Goal: Task Accomplishment & Management: Use online tool/utility

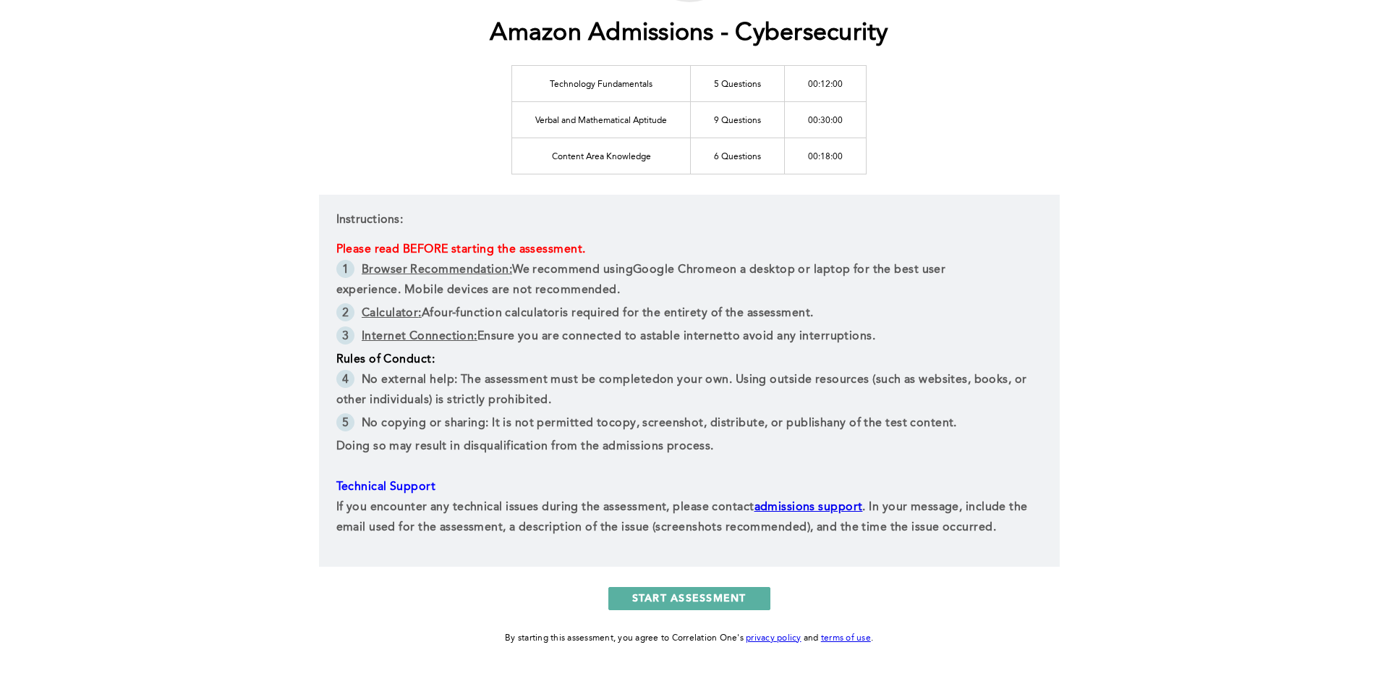
scroll to position [147, 0]
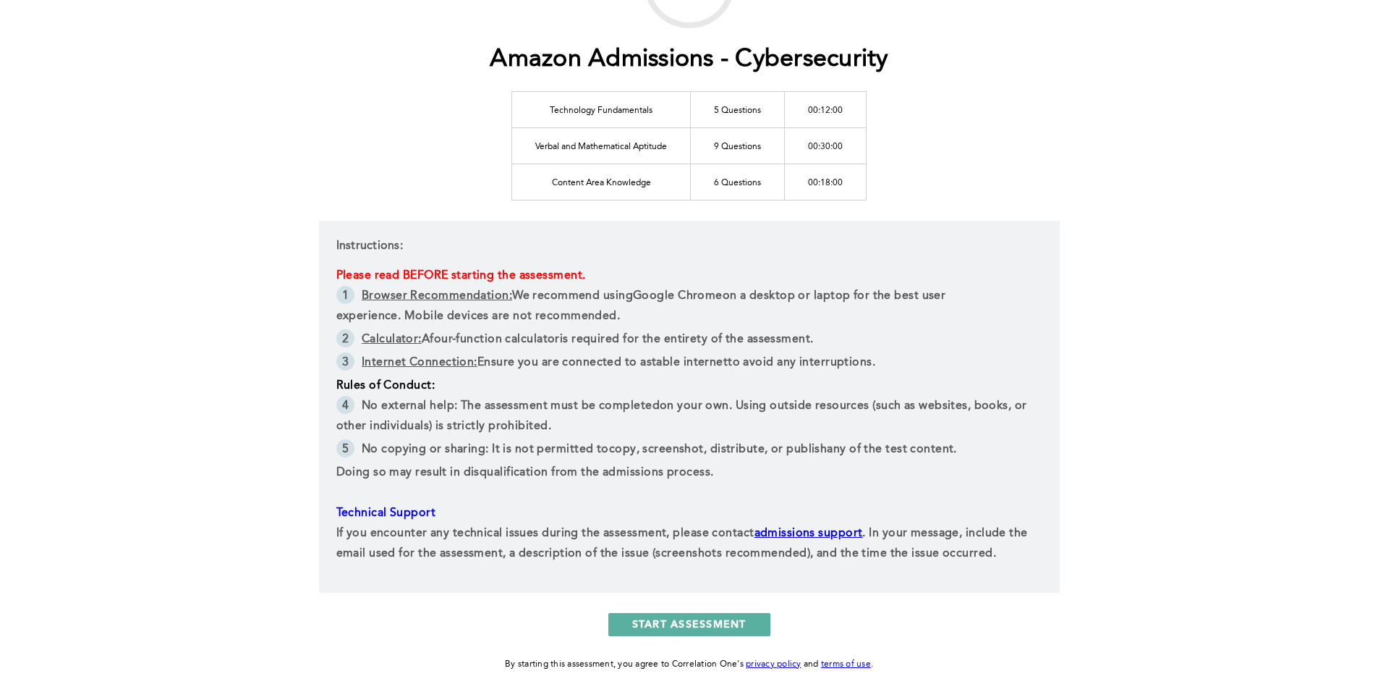
drag, startPoint x: 561, startPoint y: 110, endPoint x: 553, endPoint y: 110, distance: 8.0
click at [559, 110] on td "Technology Fundamentals" at bounding box center [601, 109] width 179 height 36
drag, startPoint x: 544, startPoint y: 108, endPoint x: 661, endPoint y: 104, distance: 117.3
click at [661, 104] on td "Technology Fundamentals" at bounding box center [601, 109] width 179 height 36
click at [552, 143] on td "Verbal and Mathematical Aptitude" at bounding box center [601, 145] width 179 height 36
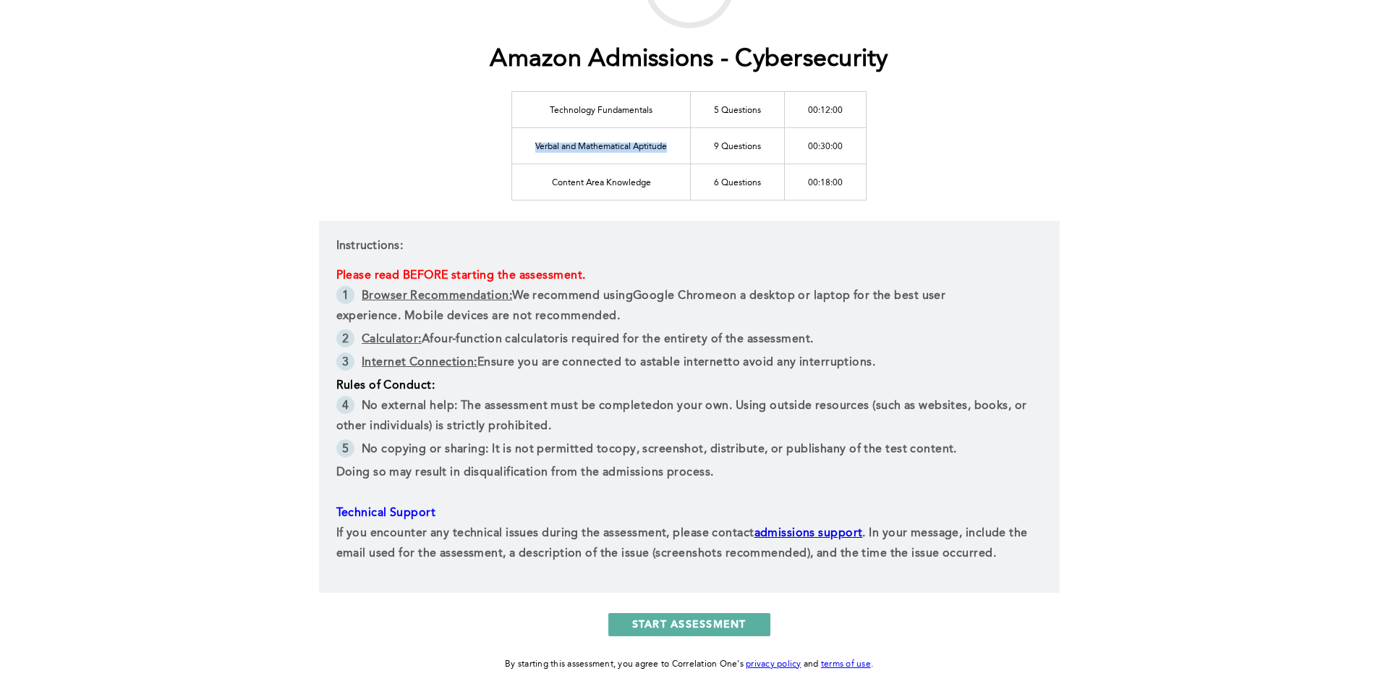
drag, startPoint x: 526, startPoint y: 143, endPoint x: 677, endPoint y: 151, distance: 151.4
click at [677, 151] on td "Verbal and Mathematical Aptitude" at bounding box center [601, 145] width 179 height 36
drag, startPoint x: 542, startPoint y: 181, endPoint x: 654, endPoint y: 181, distance: 111.4
click at [654, 181] on td "Content Area Knowledge" at bounding box center [601, 181] width 179 height 36
click at [655, 183] on td "Content Area Knowledge" at bounding box center [601, 181] width 179 height 36
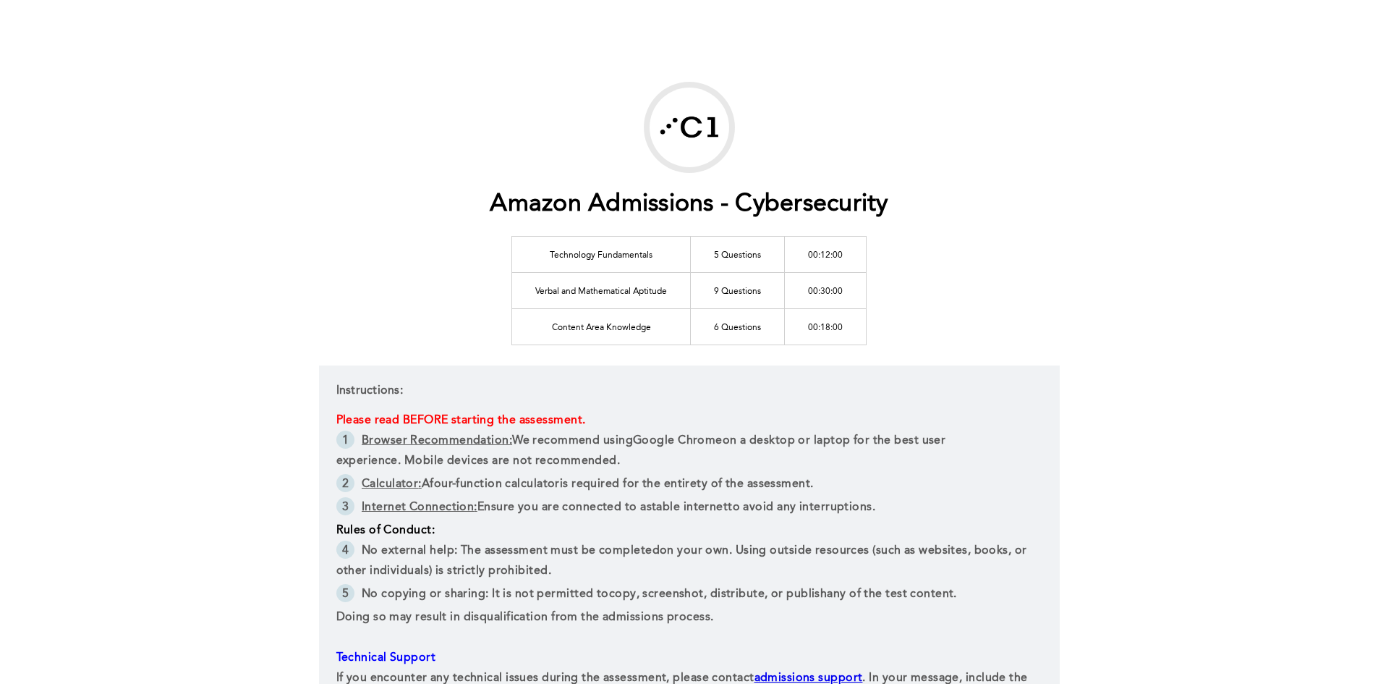
scroll to position [219, 0]
